Goal: Task Accomplishment & Management: Manage account settings

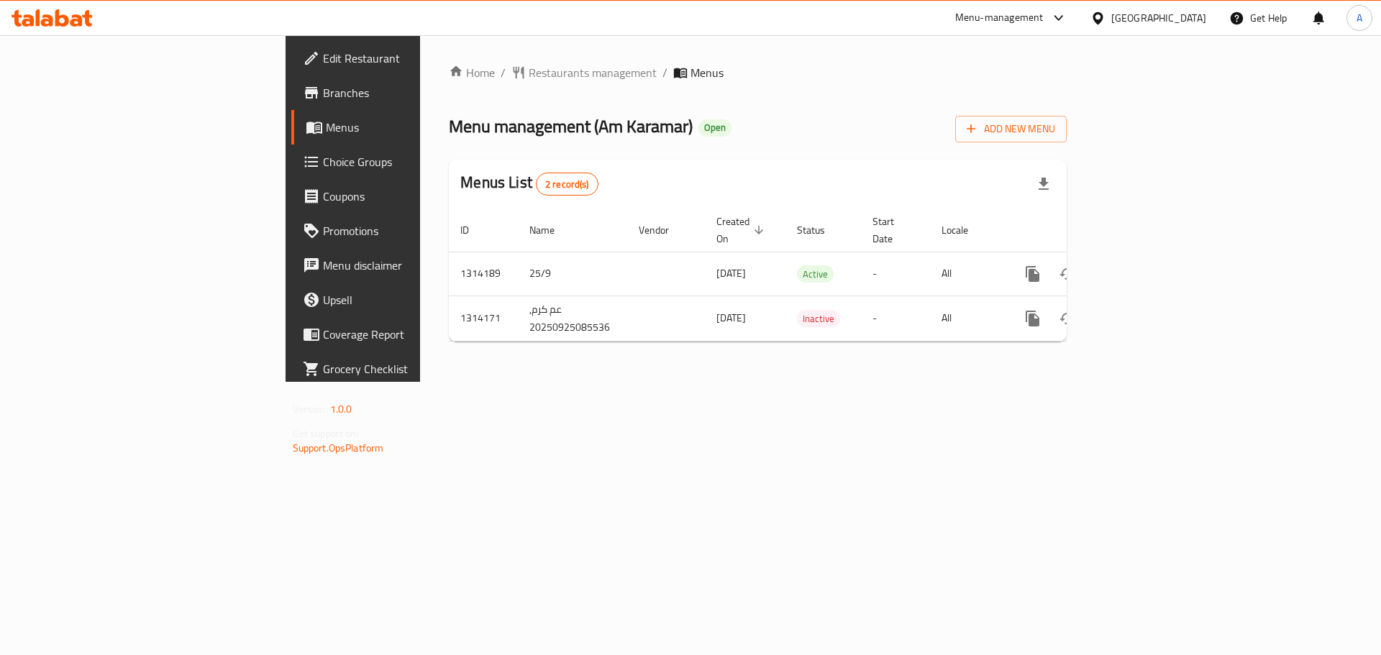
click at [1187, 20] on div "Egypt" at bounding box center [1158, 18] width 95 height 16
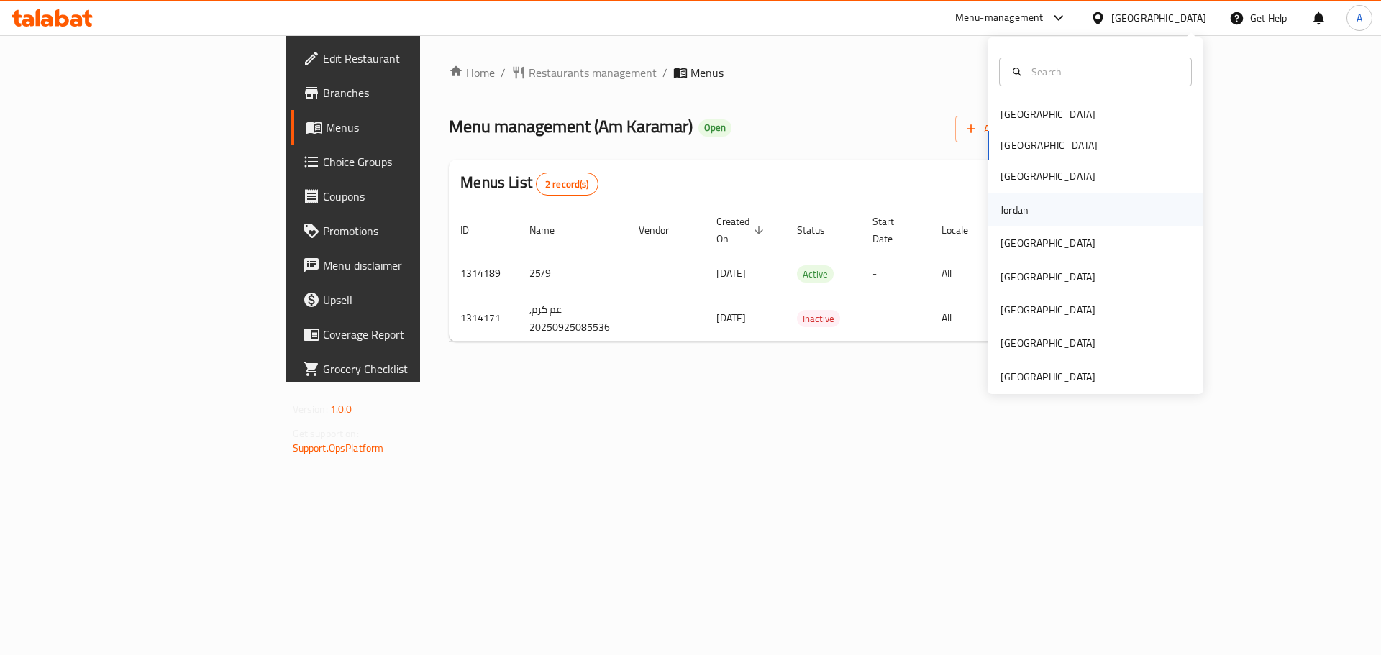
click at [1005, 203] on div "Jordan" at bounding box center [1014, 210] width 28 height 16
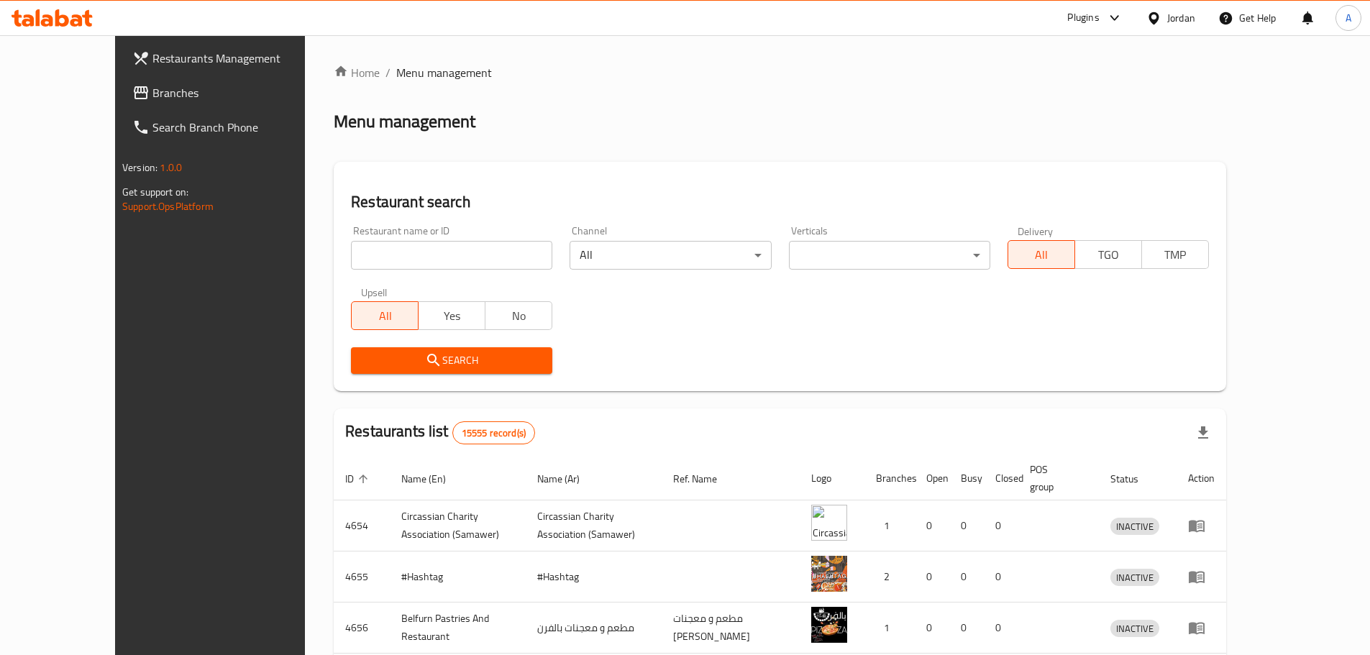
click at [152, 90] on span "Branches" at bounding box center [242, 92] width 180 height 17
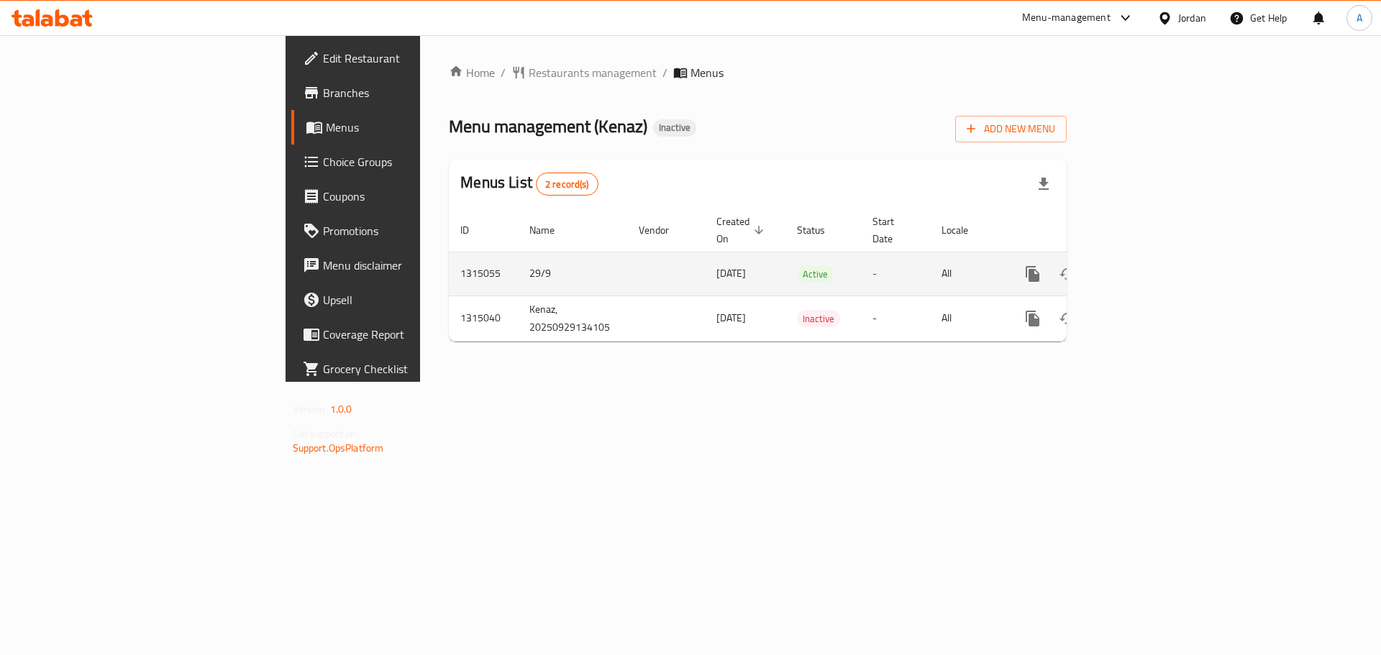
click at [1145, 265] on icon "enhanced table" at bounding box center [1135, 273] width 17 height 17
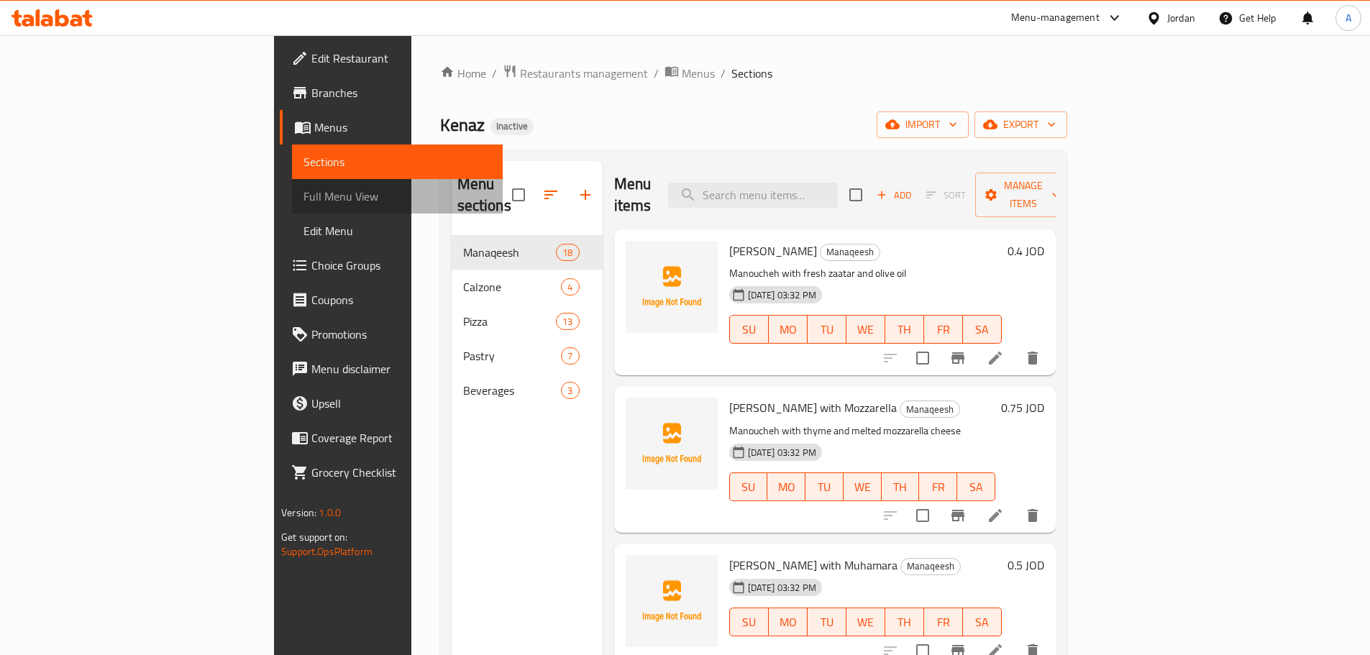
click at [292, 187] on link "Full Menu View" at bounding box center [397, 196] width 211 height 35
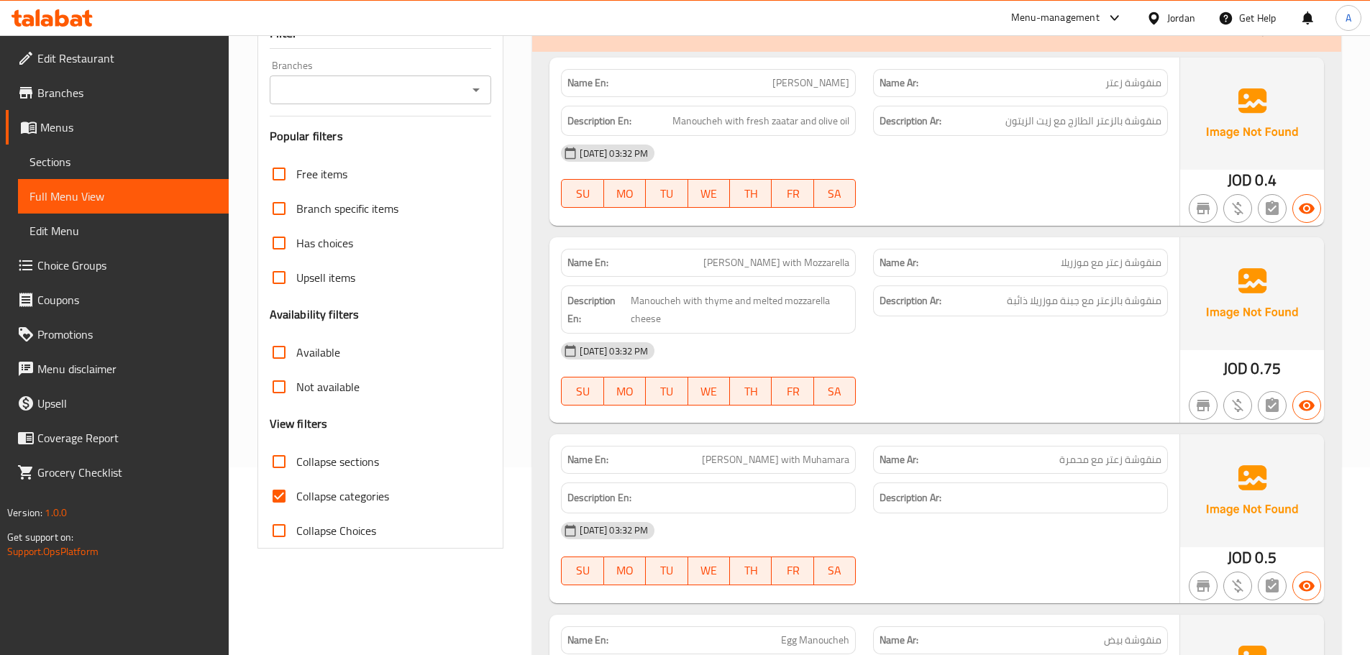
scroll to position [360, 0]
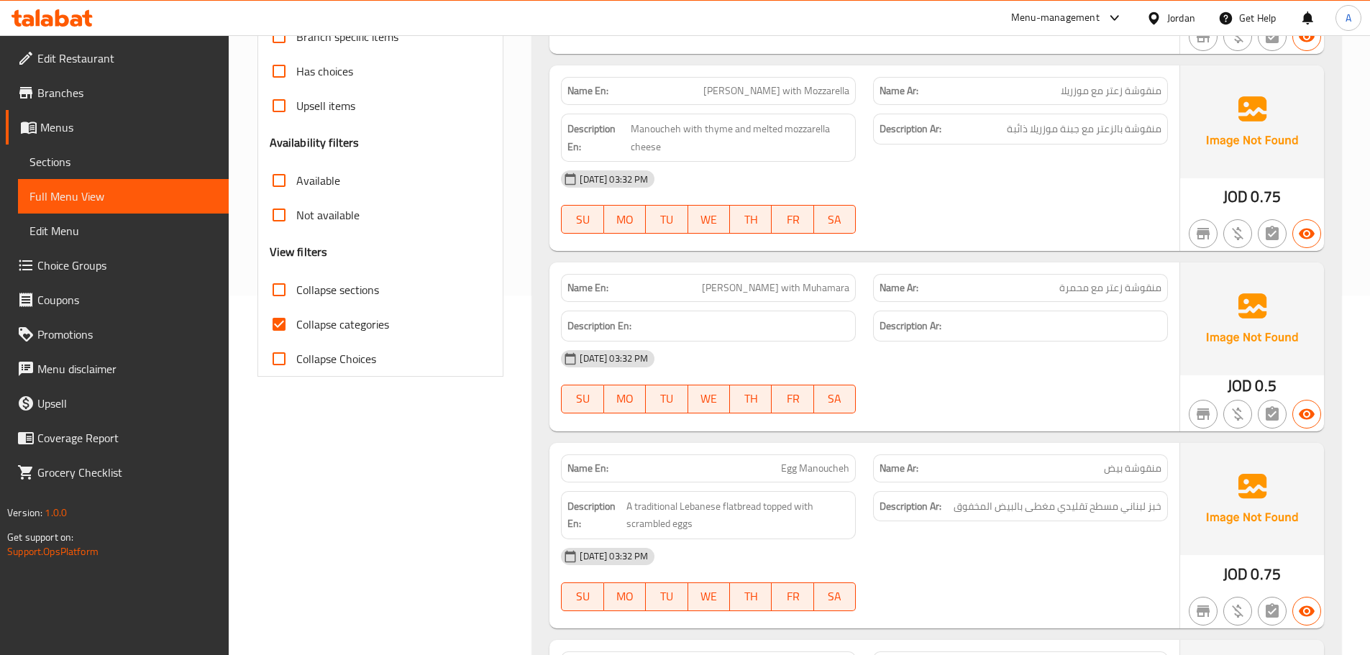
click at [346, 321] on span "Collapse categories" at bounding box center [342, 324] width 93 height 17
click at [296, 321] on input "Collapse categories" at bounding box center [279, 324] width 35 height 35
checkbox input "false"
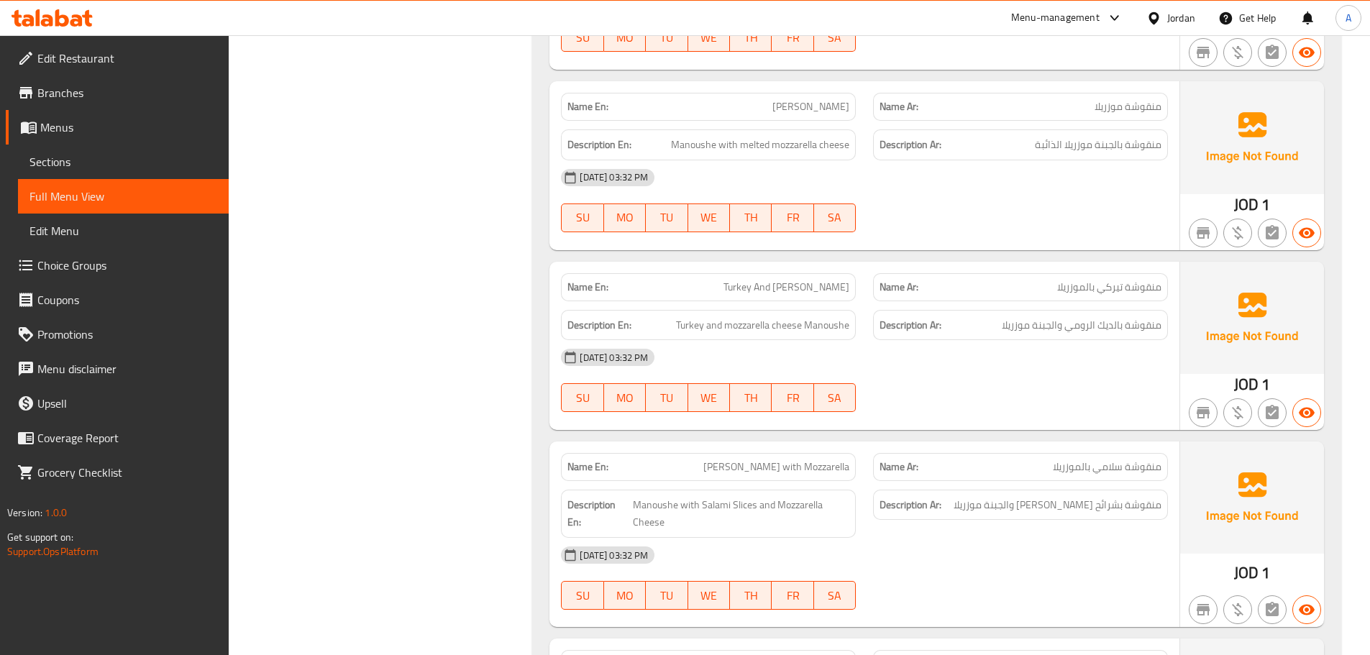
scroll to position [2013, 0]
click at [788, 320] on span "Turkey and mozzarella cheese Manoushe" at bounding box center [762, 327] width 173 height 18
copy span "Turkey and mozzarella cheese Manoushe"
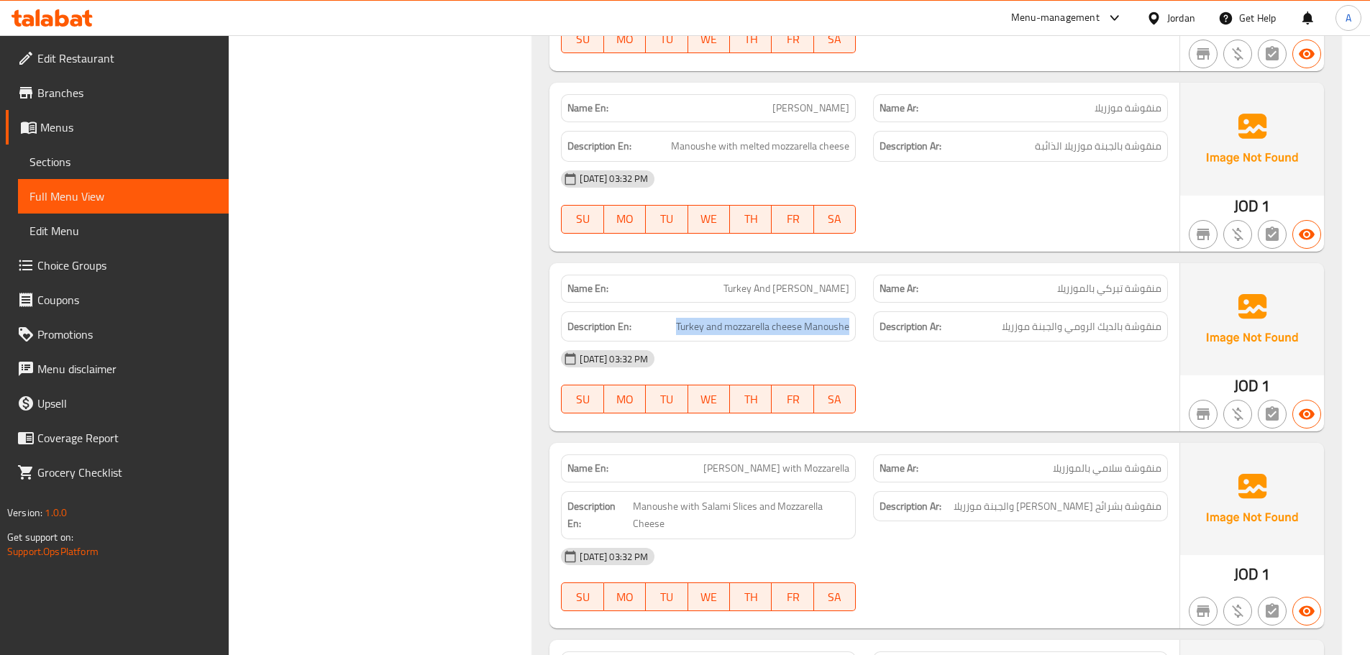
click at [789, 339] on div "Description En: Turkey and mozzarella cheese Manoushe" at bounding box center [708, 326] width 295 height 31
click at [789, 329] on span "Turkey and mozzarella cheese Manoushe" at bounding box center [762, 327] width 173 height 18
click at [944, 359] on div "[DATE] 03:32 PM" at bounding box center [864, 359] width 624 height 35
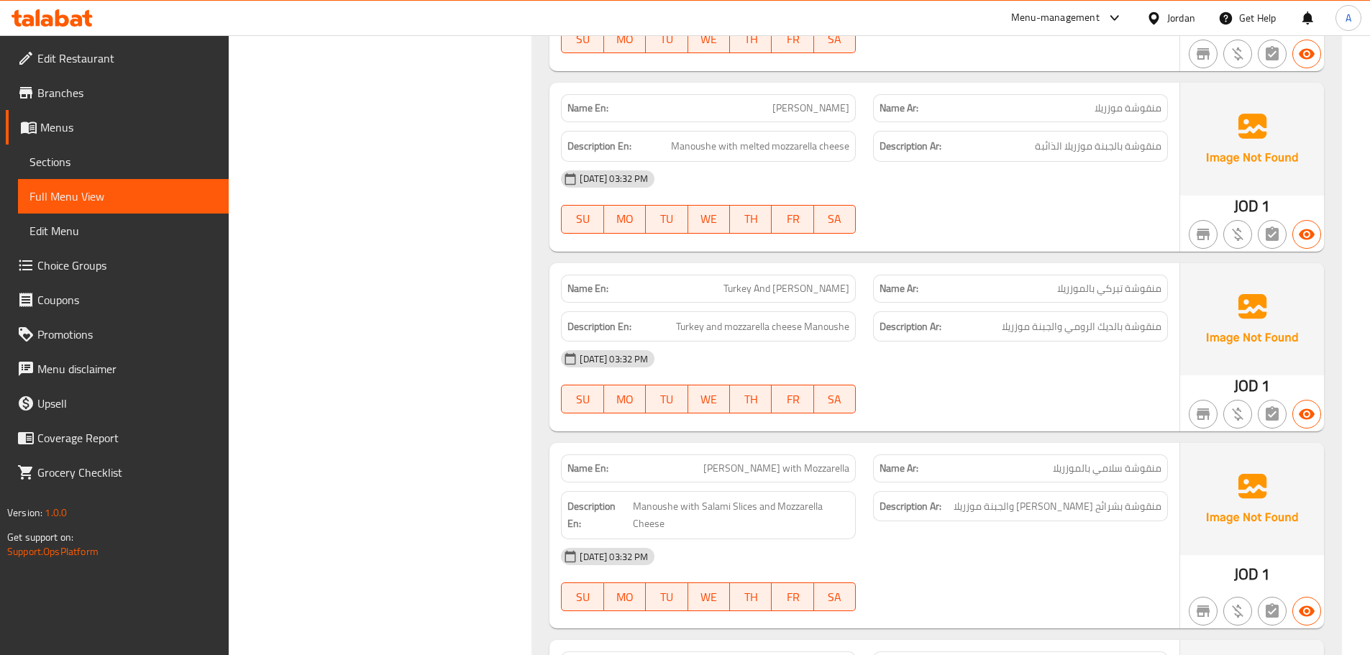
click at [770, 327] on span "Turkey and mozzarella cheese Manoushe" at bounding box center [762, 327] width 173 height 18
copy span "Turkey and mozzarella cheese Manoushe"
click at [971, 383] on div "[DATE] 03:32 PM SU MO TU WE TH FR SA" at bounding box center [864, 382] width 624 height 81
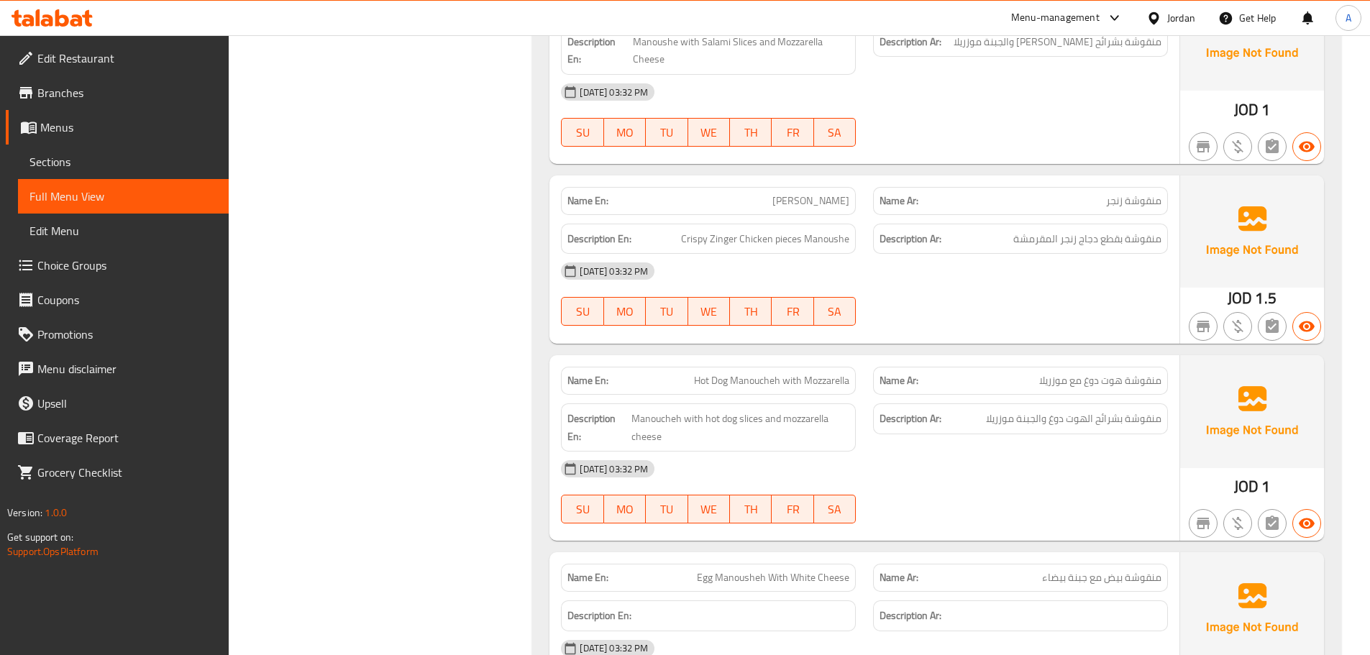
scroll to position [0, 0]
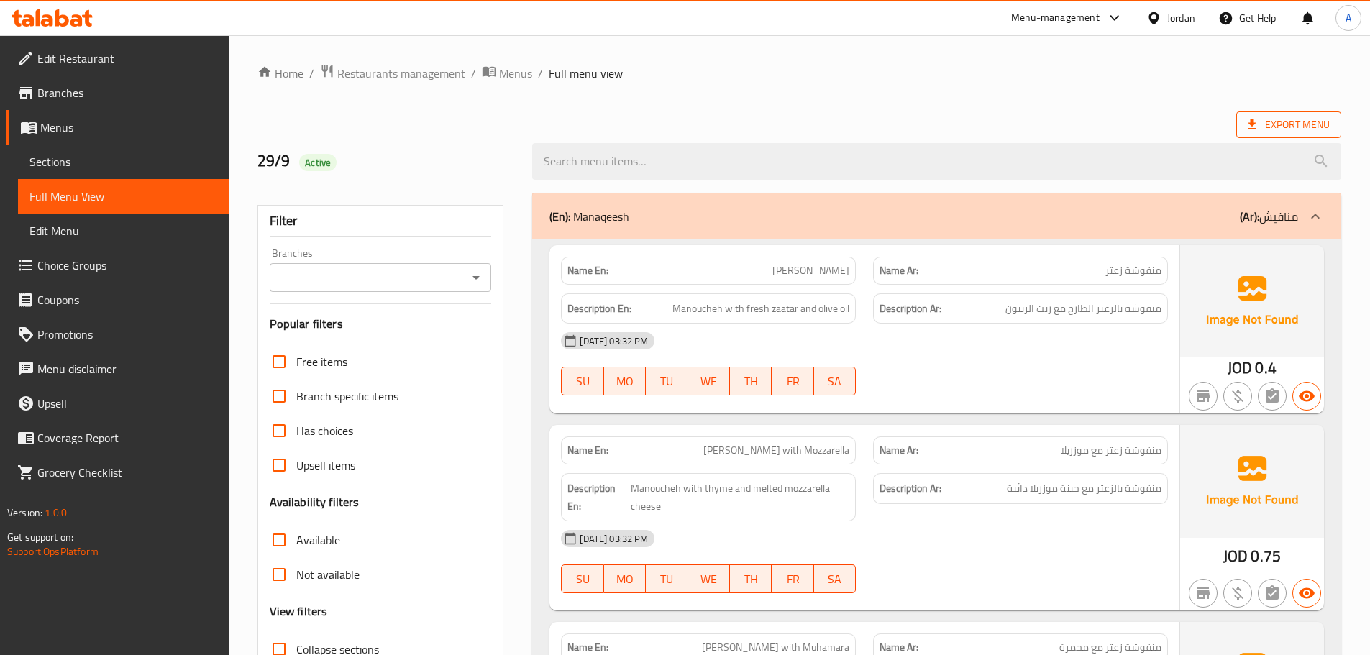
click at [1297, 112] on span "Export Menu" at bounding box center [1288, 124] width 105 height 27
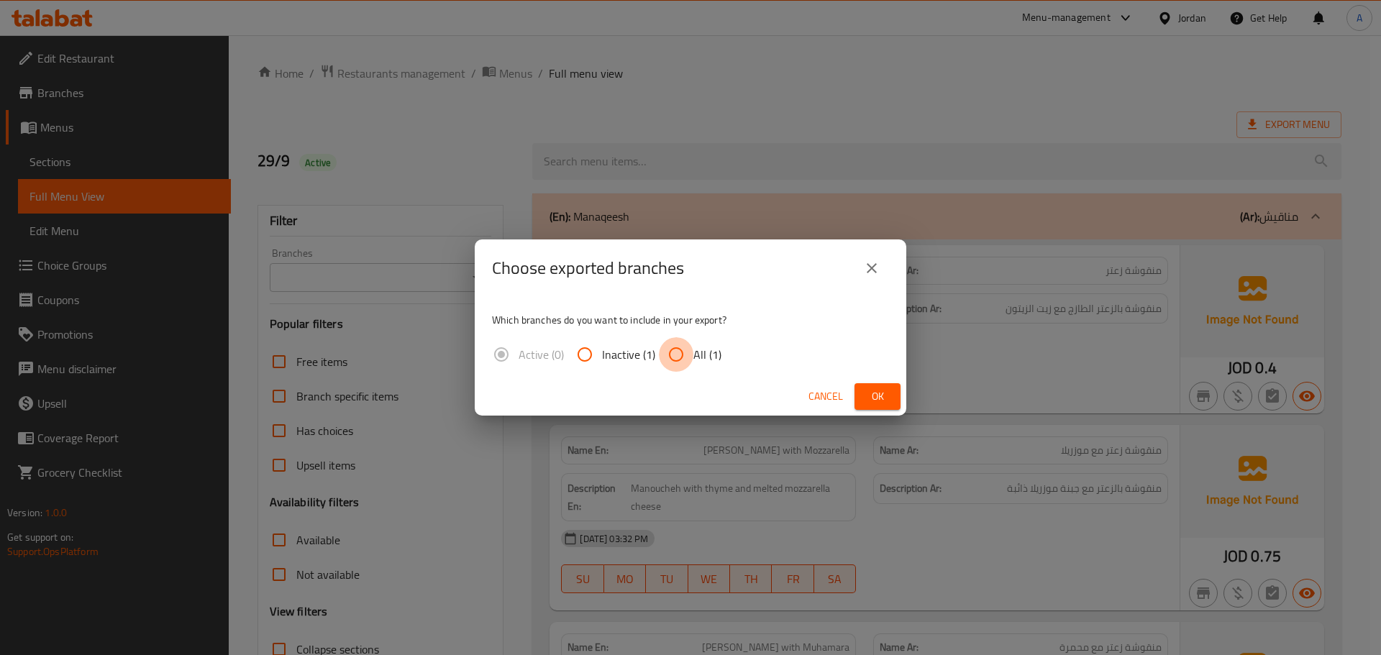
click at [690, 360] on input "All (1)" at bounding box center [676, 354] width 35 height 35
radio input "true"
click at [888, 400] on span "Ok" at bounding box center [877, 397] width 23 height 18
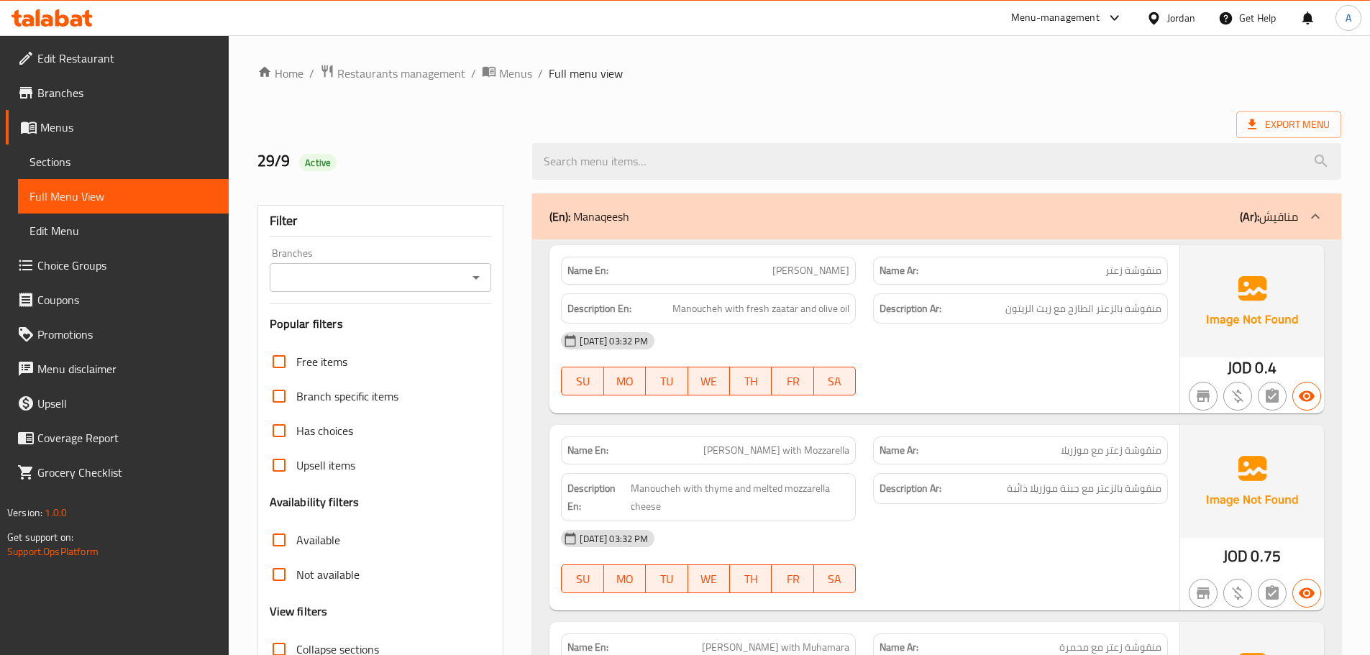
click at [508, 140] on div "29/9 Active" at bounding box center [386, 161] width 275 height 64
click at [705, 331] on div "[DATE] 03:32 PM" at bounding box center [864, 341] width 624 height 35
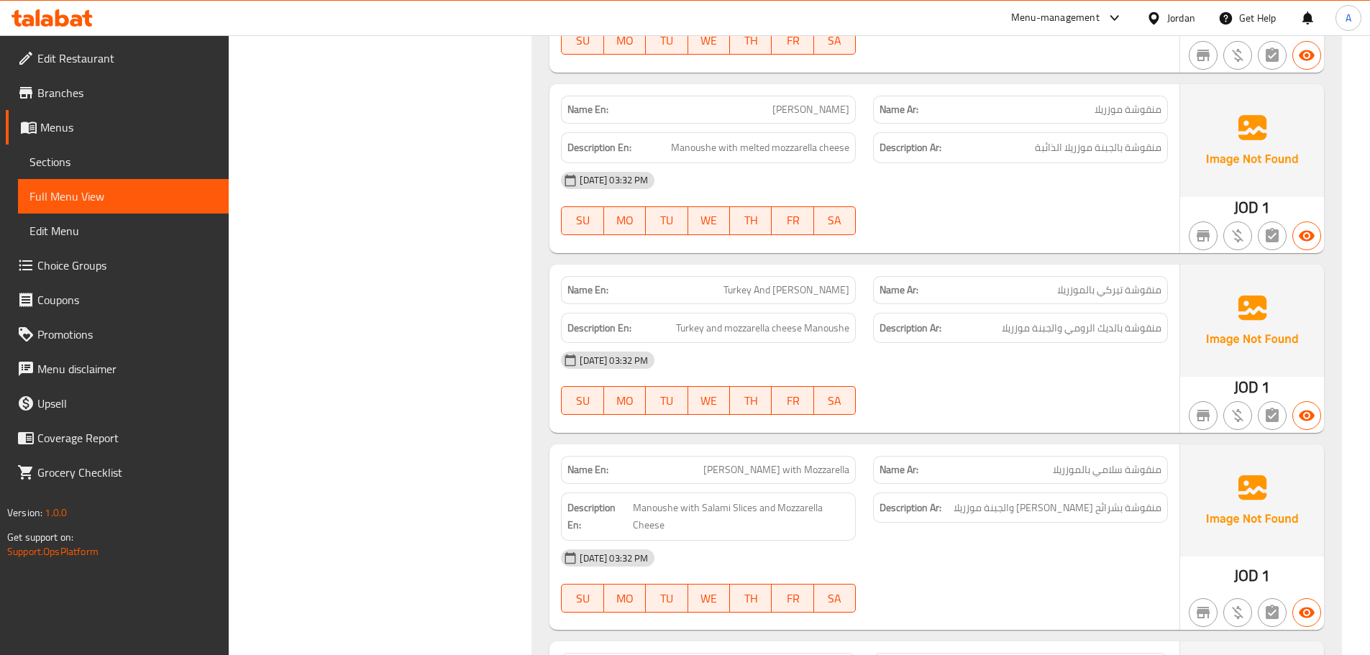
click at [807, 291] on span "Turkey And [PERSON_NAME]" at bounding box center [786, 290] width 126 height 15
copy span "Turkey And [PERSON_NAME]"
click at [138, 159] on span "Sections" at bounding box center [123, 161] width 188 height 17
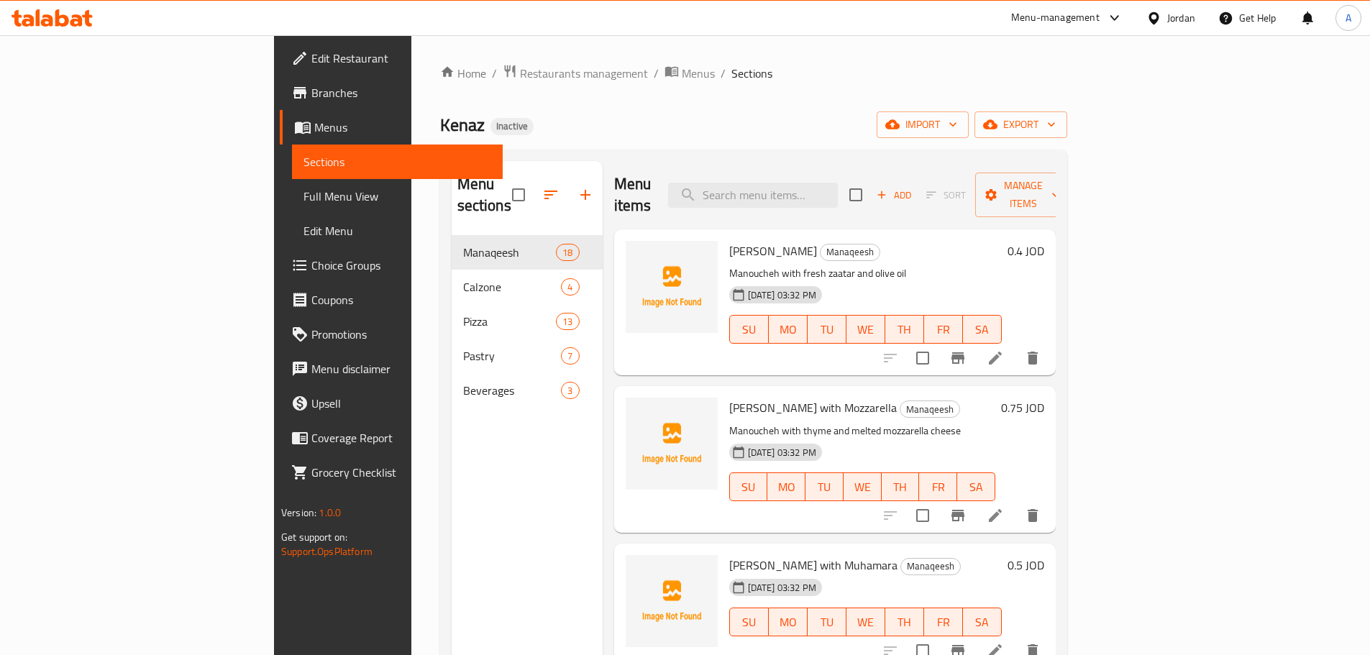
click at [995, 422] on p "Manoucheh with thyme and melted mozzarella cheese" at bounding box center [862, 431] width 266 height 18
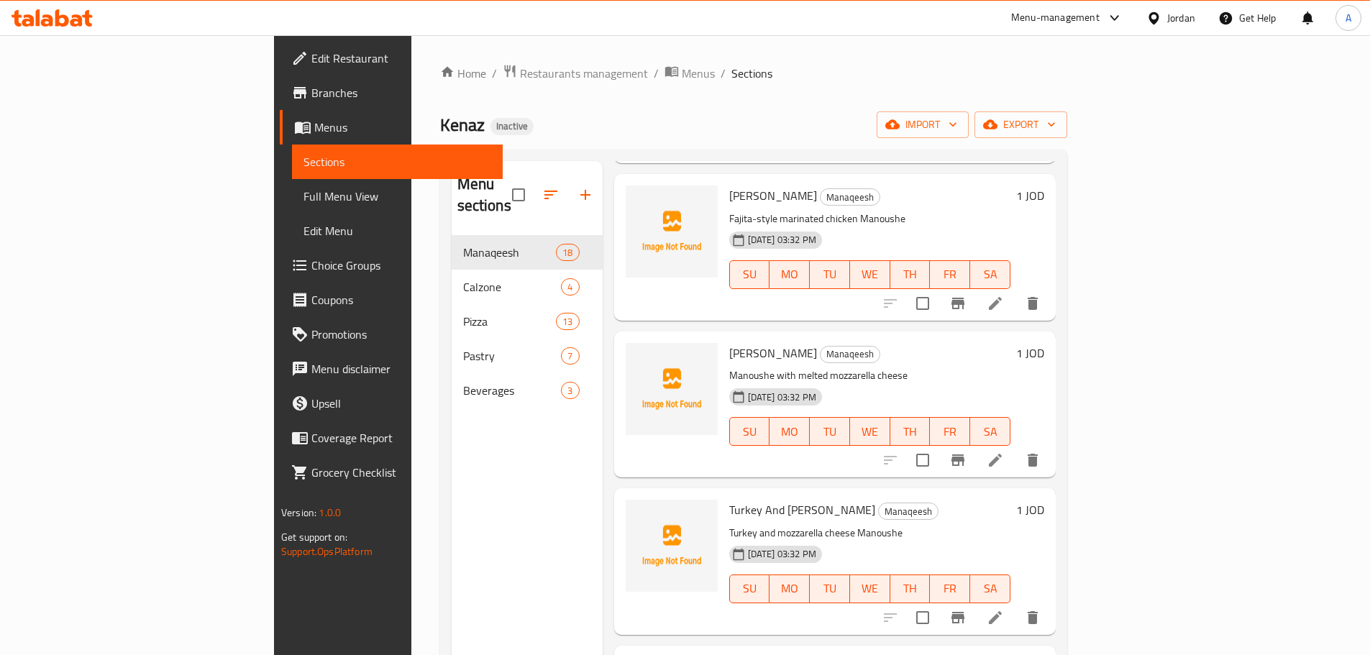
scroll to position [1663, 0]
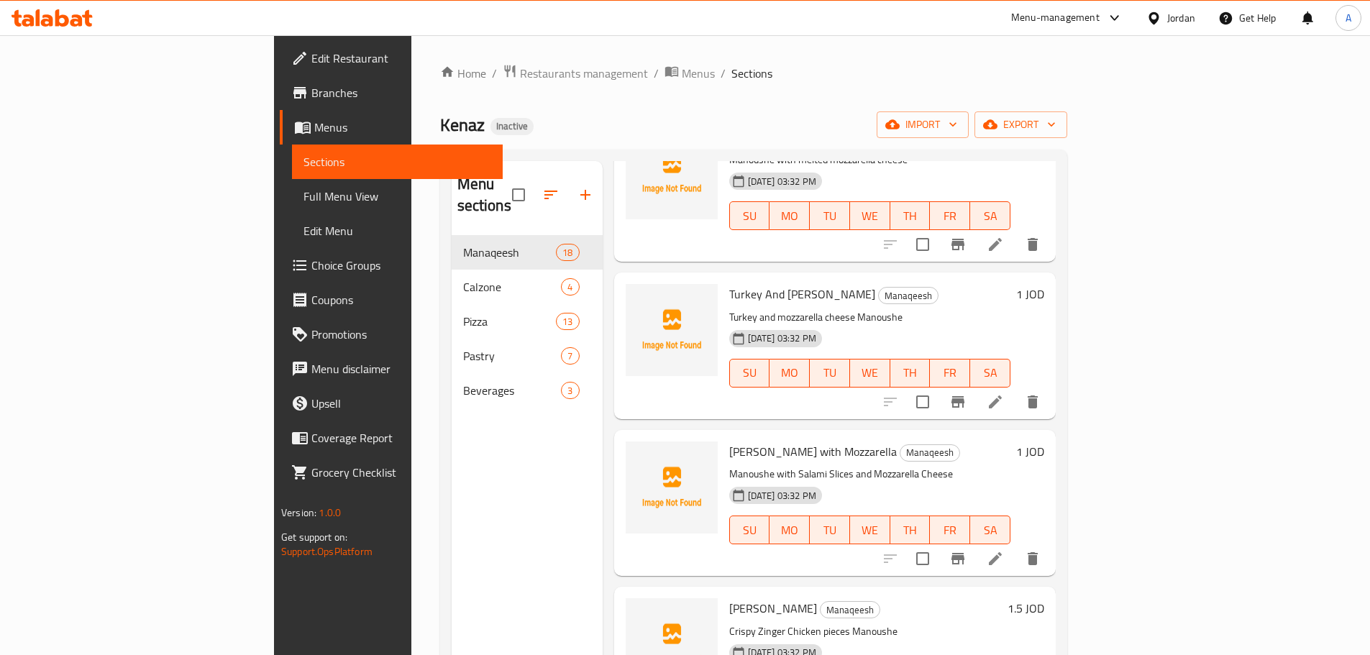
click at [1050, 385] on div at bounding box center [961, 402] width 177 height 35
click at [1002, 395] on icon at bounding box center [995, 401] width 13 height 13
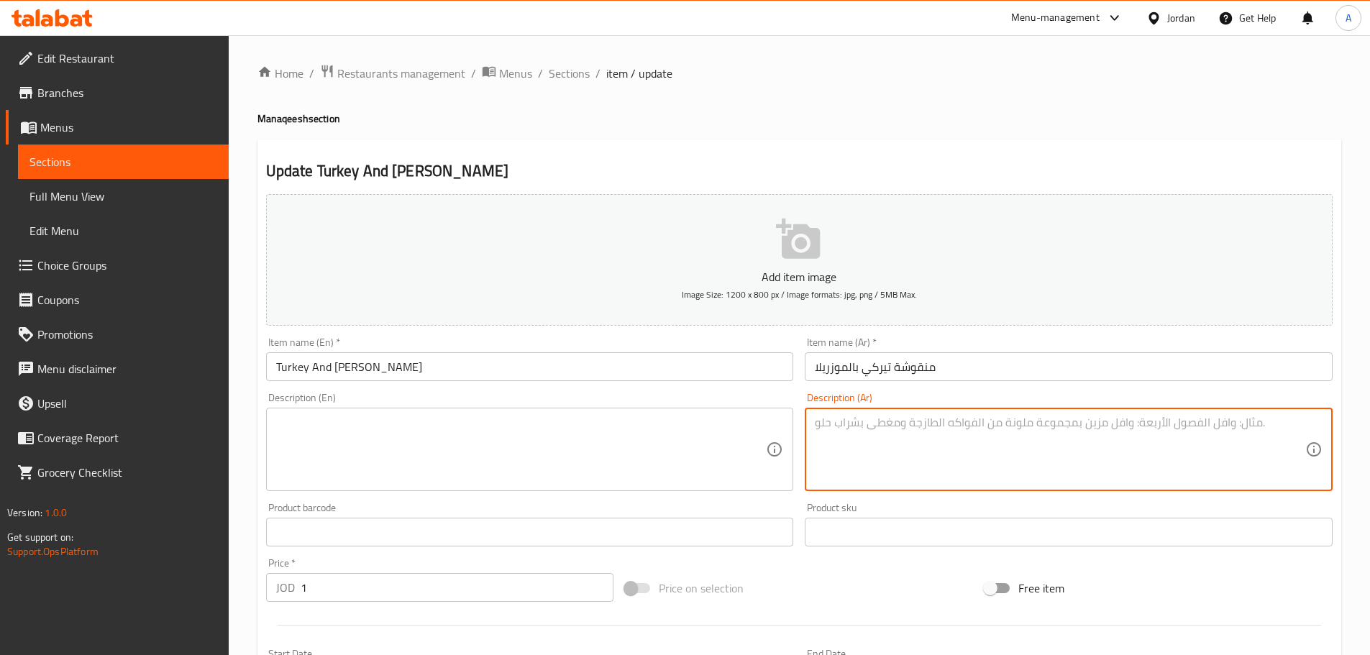
click at [642, 372] on input "Turkey And [PERSON_NAME]" at bounding box center [530, 366] width 528 height 29
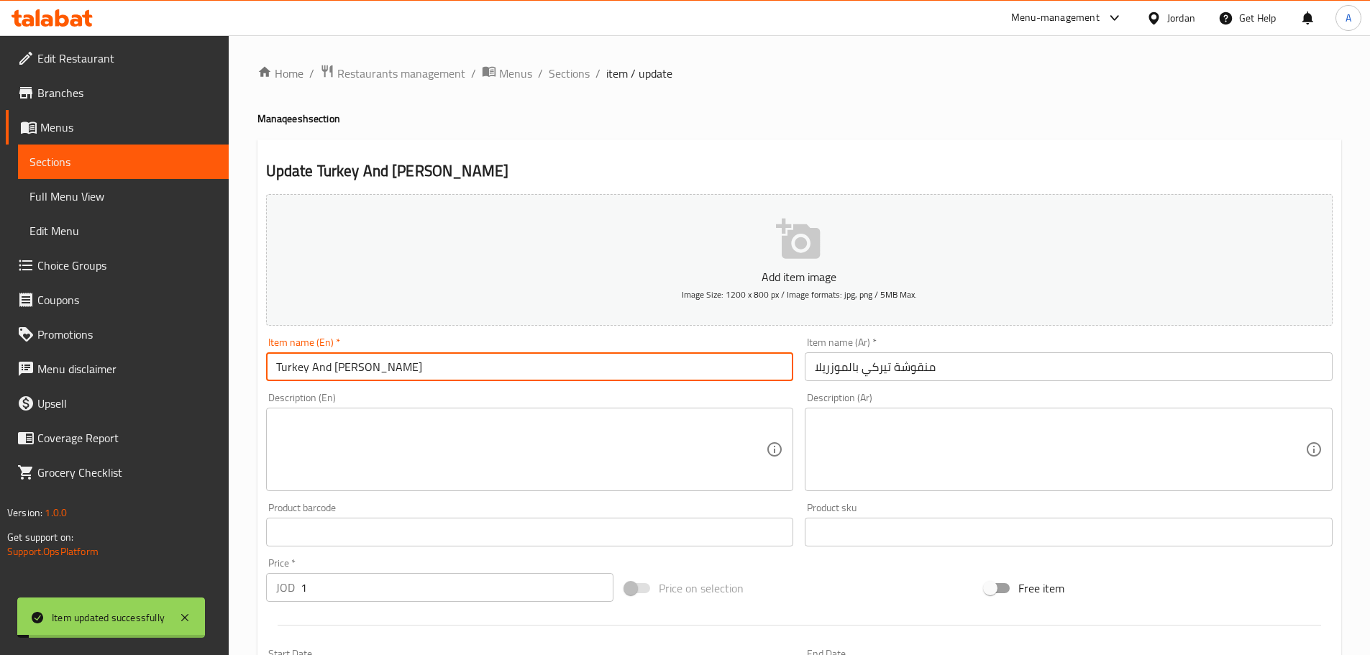
click at [119, 192] on span "Full Menu View" at bounding box center [123, 196] width 188 height 17
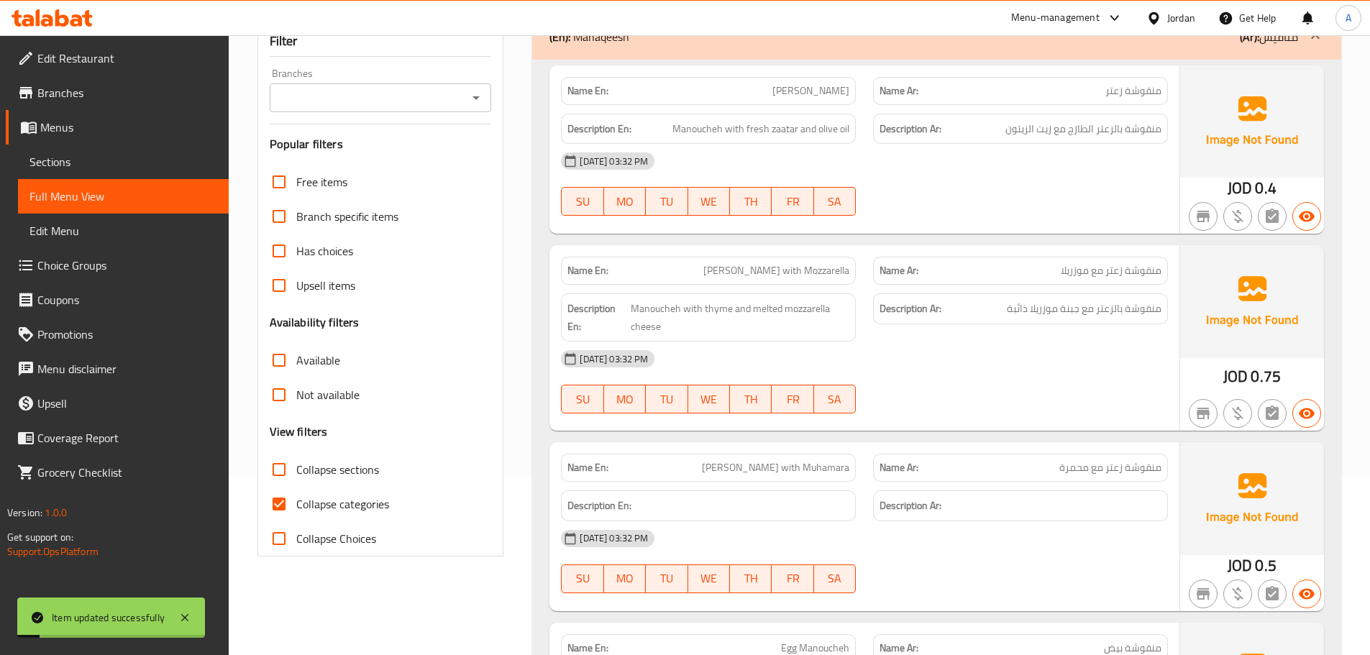
scroll to position [288, 0]
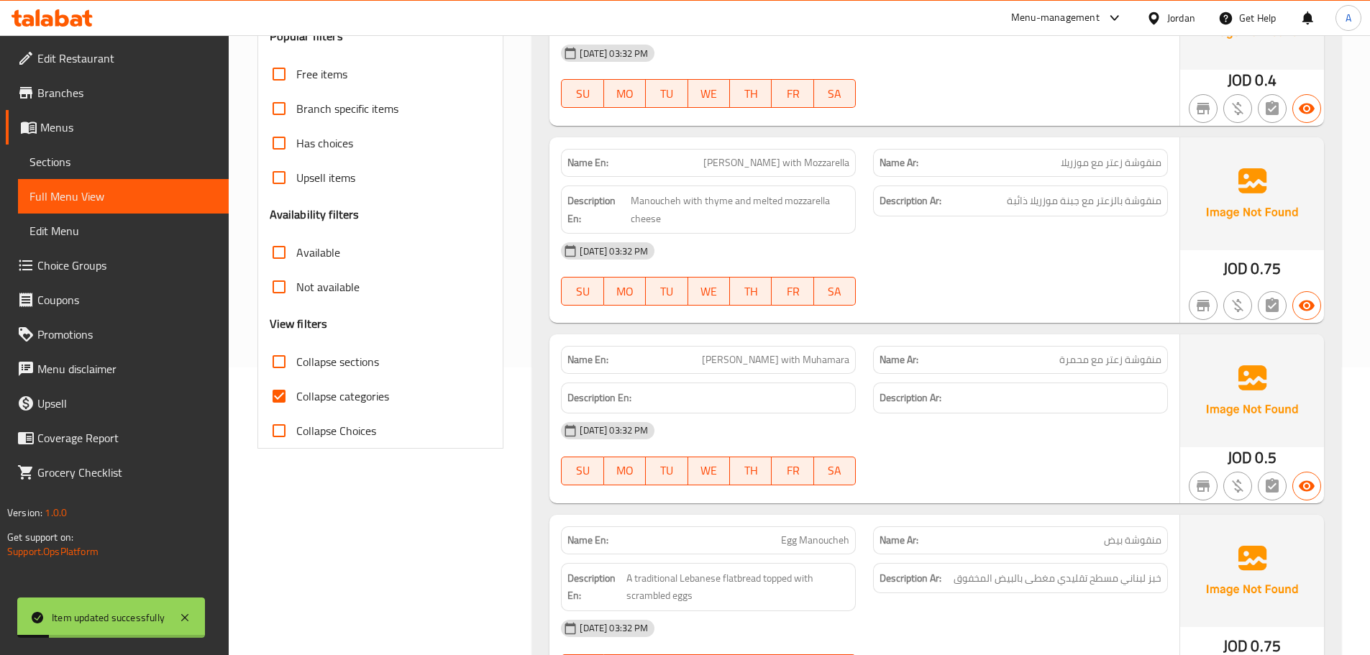
click at [293, 390] on input "Collapse categories" at bounding box center [279, 396] width 35 height 35
checkbox input "false"
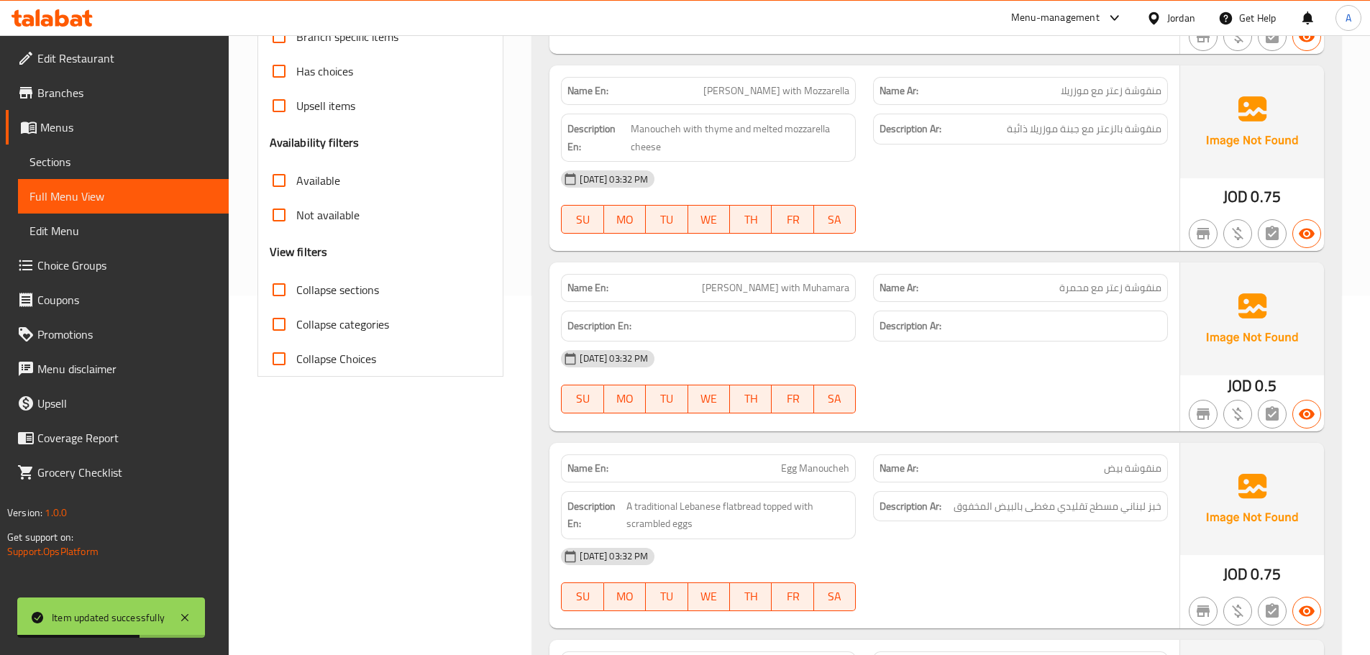
scroll to position [0, 0]
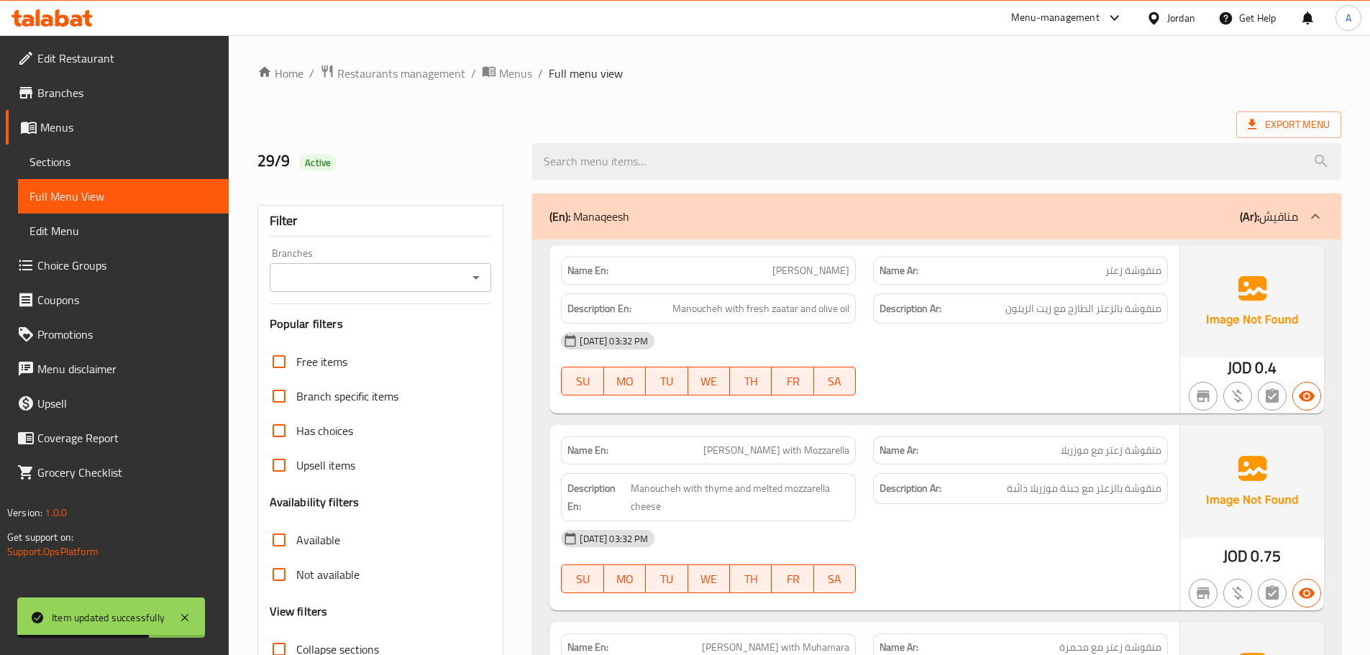
click at [756, 122] on div "Export Menu" at bounding box center [799, 124] width 1084 height 27
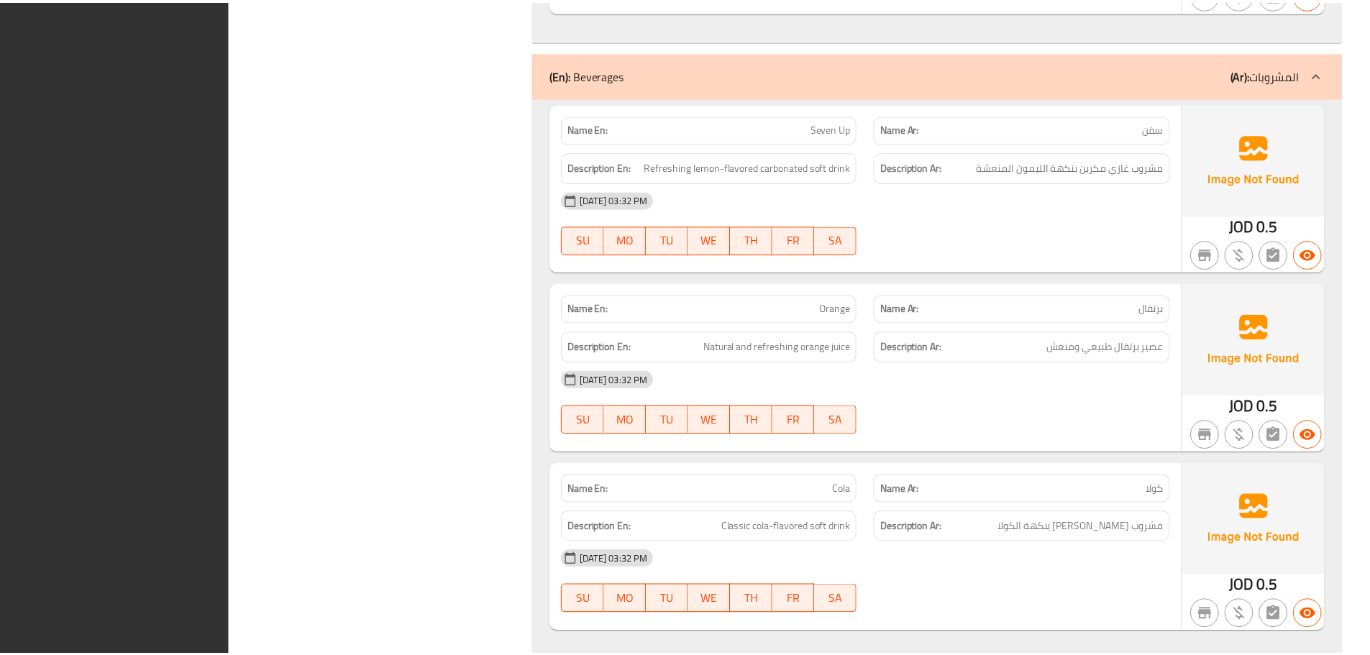
scroll to position [12270, 0]
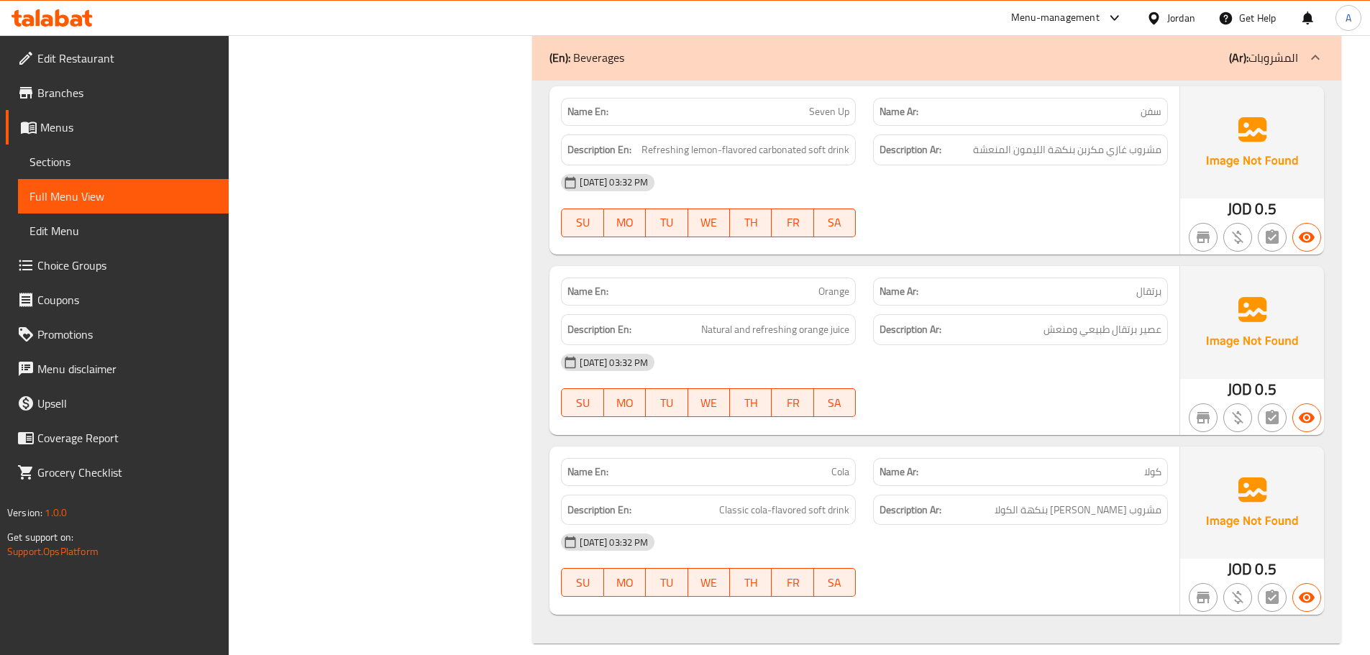
click at [103, 50] on span "Edit Restaurant" at bounding box center [127, 58] width 180 height 17
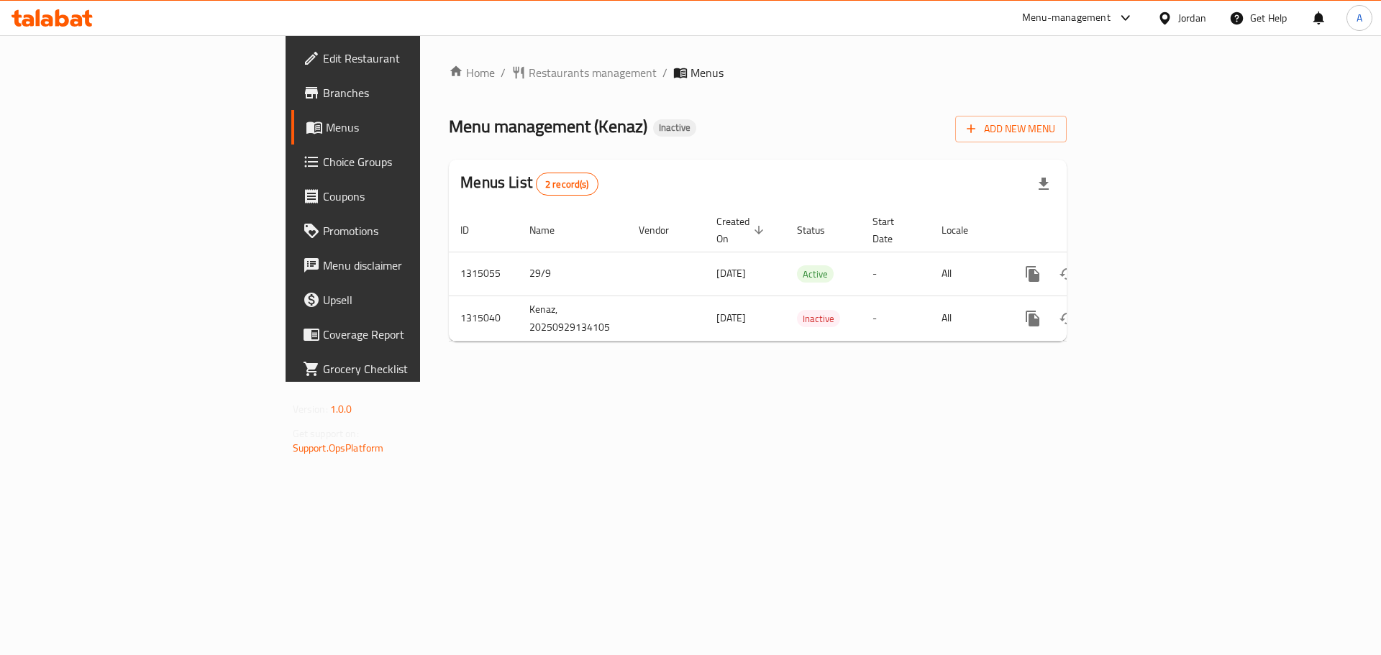
click at [1153, 257] on link "enhanced table" at bounding box center [1136, 274] width 35 height 35
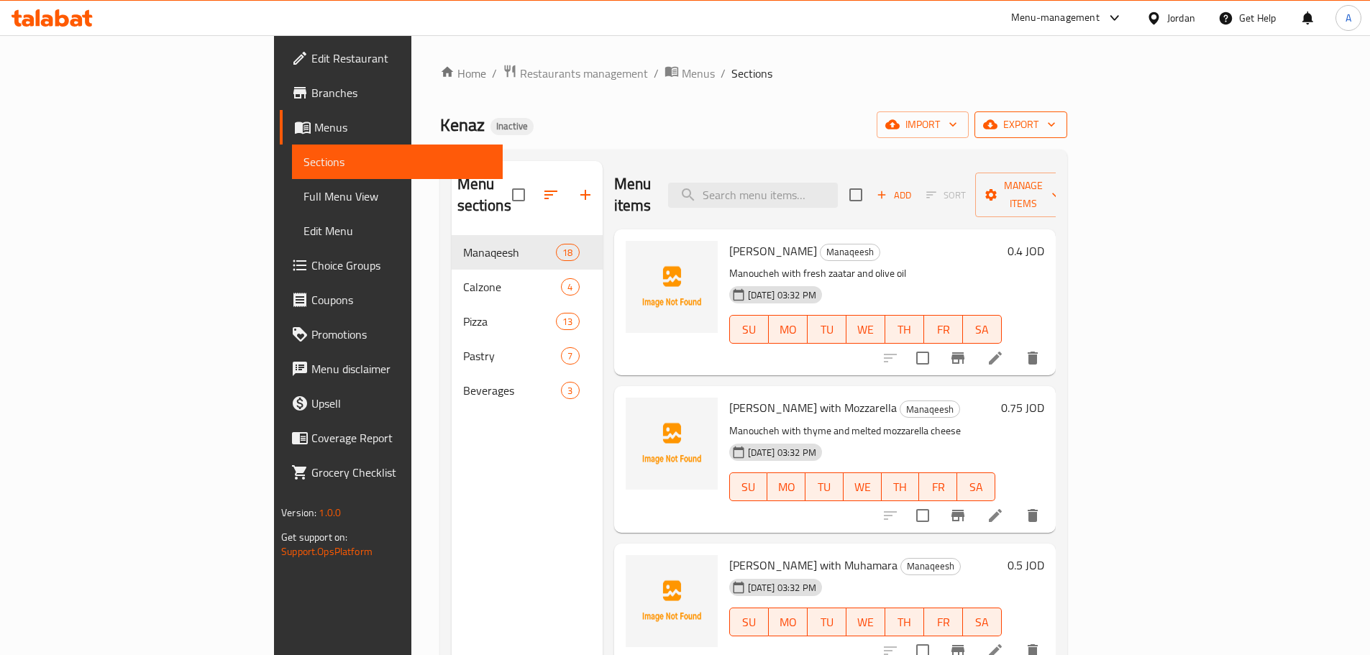
click at [1056, 129] on span "export" at bounding box center [1021, 125] width 70 height 18
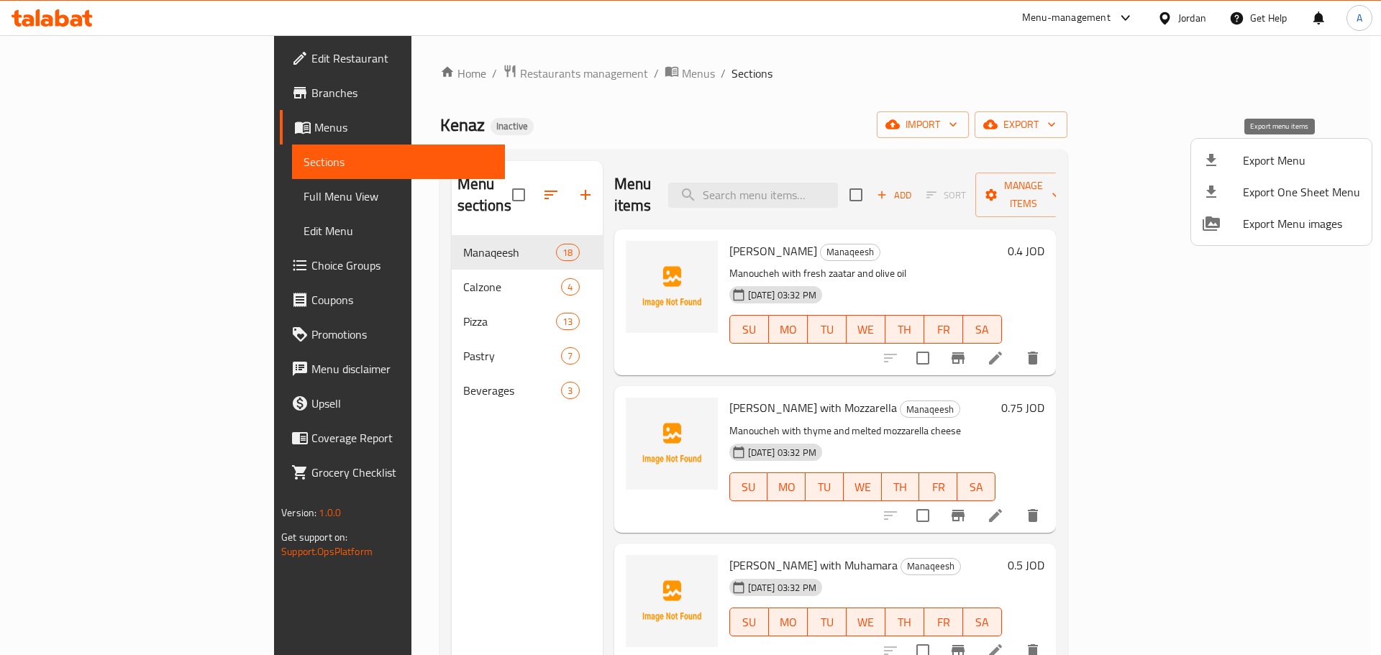
click at [1242, 158] on span "Export Menu" at bounding box center [1300, 160] width 117 height 17
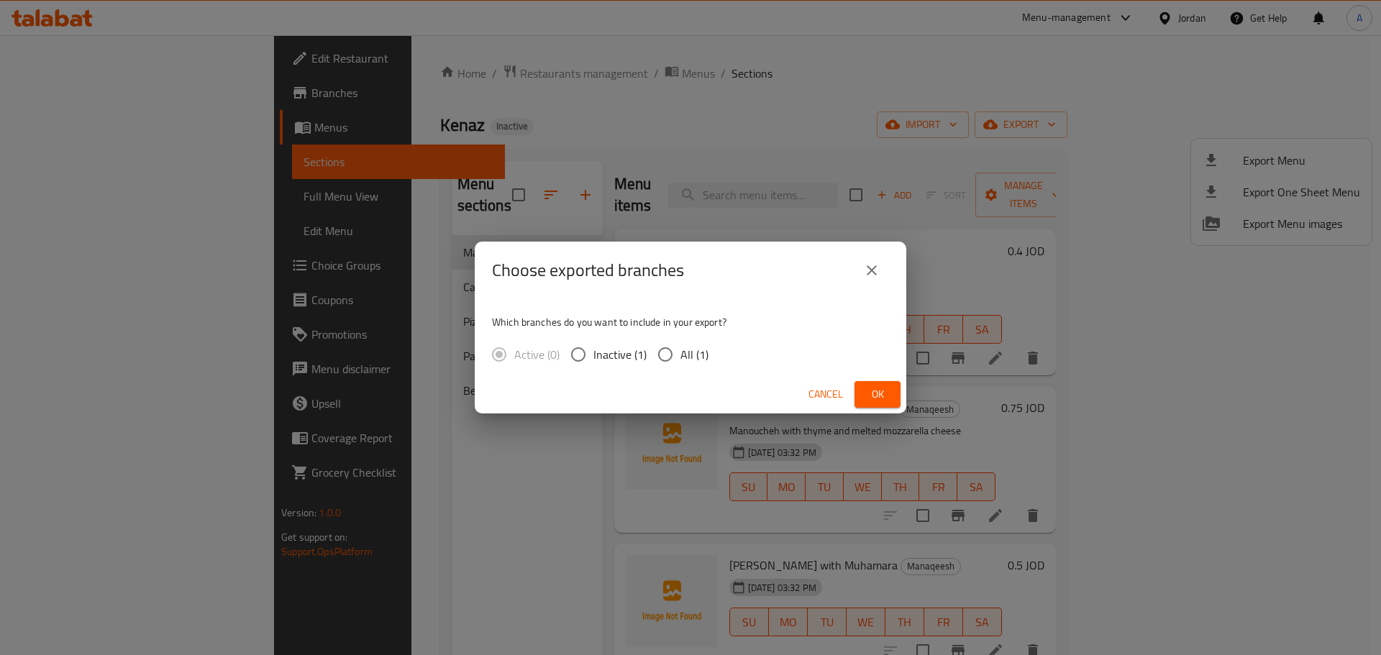
click at [662, 349] on input "All (1)" at bounding box center [665, 354] width 30 height 30
radio input "true"
click at [883, 390] on span "Ok" at bounding box center [877, 394] width 23 height 18
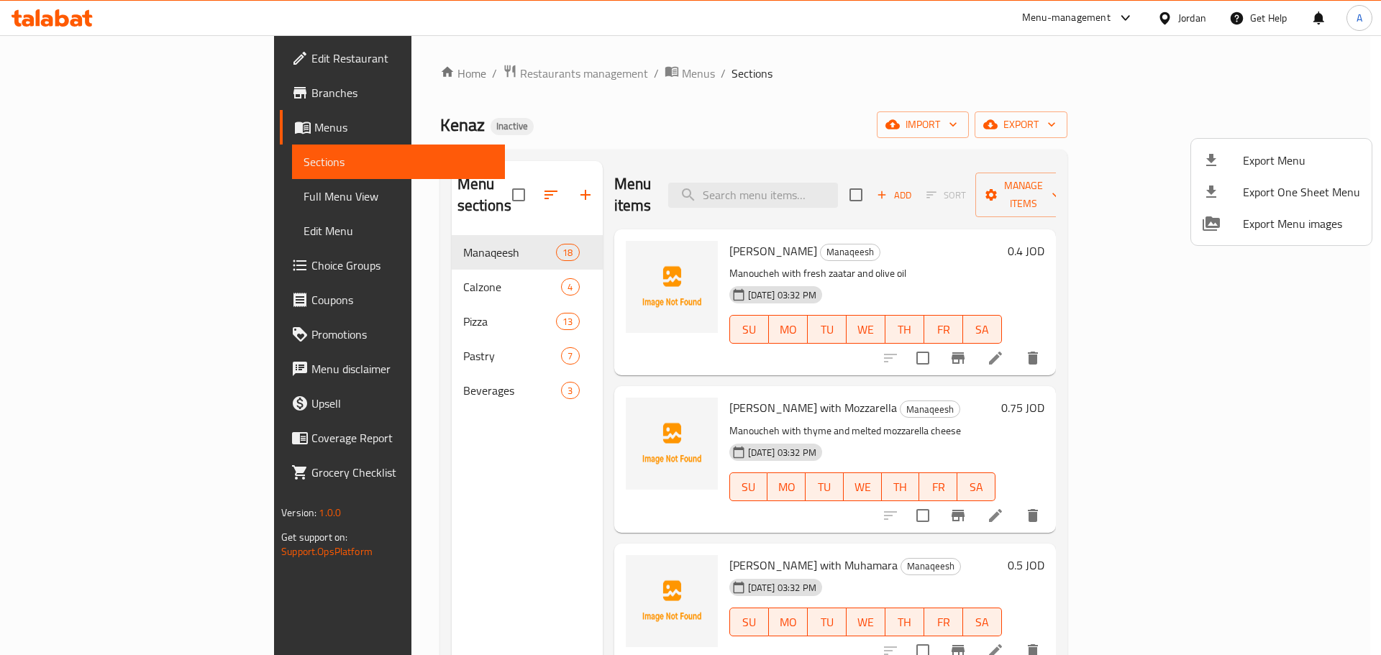
click at [386, 447] on div at bounding box center [690, 327] width 1381 height 655
